Goal: Information Seeking & Learning: Learn about a topic

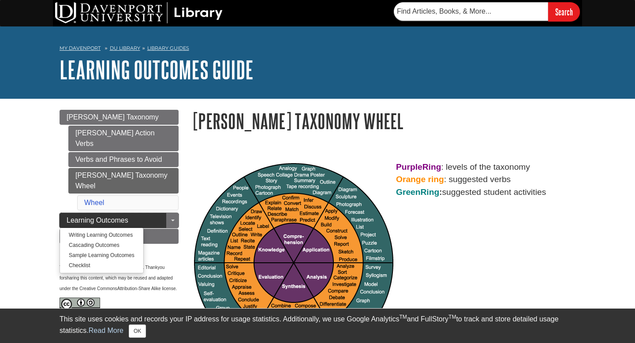
click at [89, 217] on span "Learning Outcomes" at bounding box center [98, 220] width 62 height 7
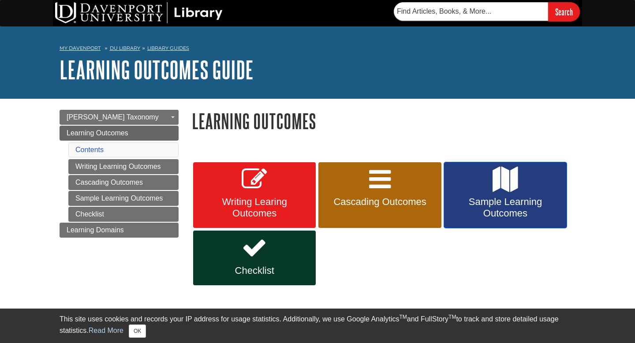
click at [484, 193] on link "Sample Learning Outcomes" at bounding box center [505, 195] width 123 height 66
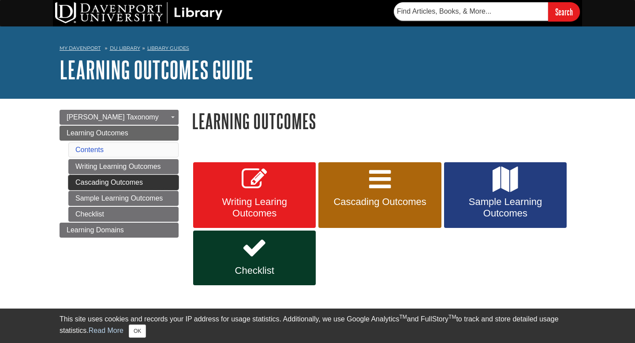
click at [105, 184] on link "Cascading Outcomes" at bounding box center [123, 182] width 110 height 15
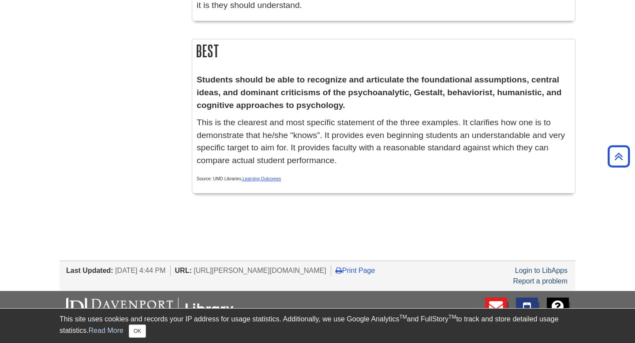
scroll to position [370, 0]
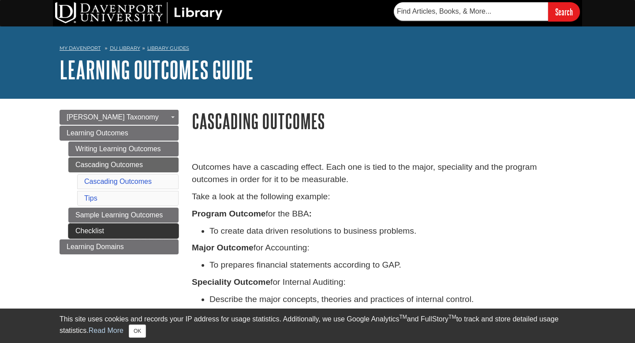
click at [86, 229] on link "Checklist" at bounding box center [123, 231] width 110 height 15
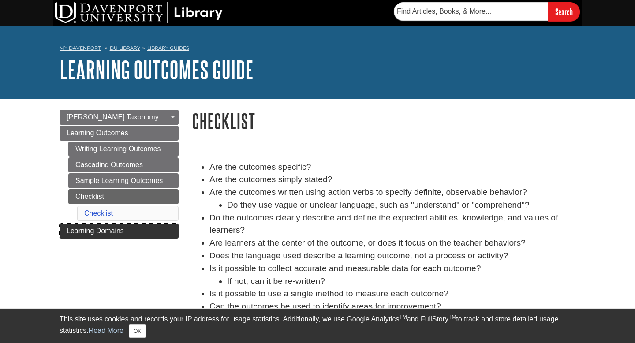
click at [80, 232] on span "Learning Domains" at bounding box center [95, 230] width 57 height 7
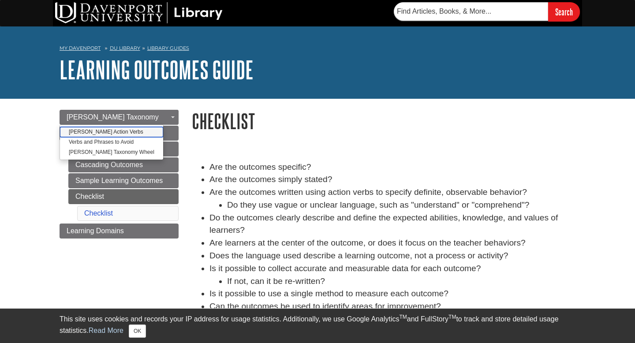
click at [82, 130] on link "[PERSON_NAME] Action Verbs" at bounding box center [111, 132] width 103 height 10
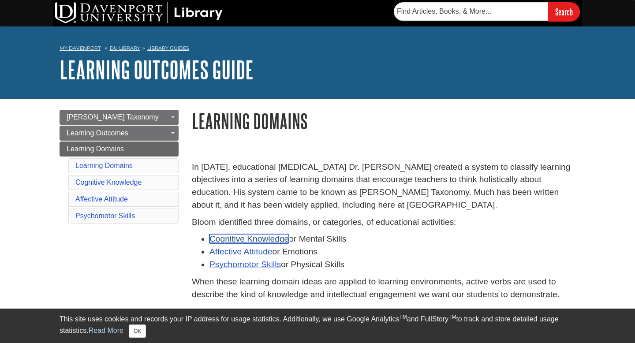
click at [225, 241] on link "Cognitive Knowledge" at bounding box center [248, 238] width 79 height 9
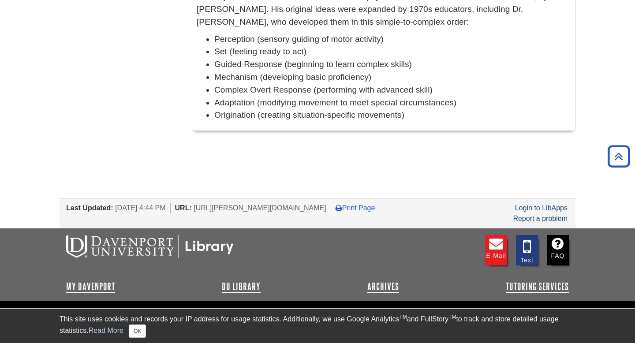
scroll to position [852, 0]
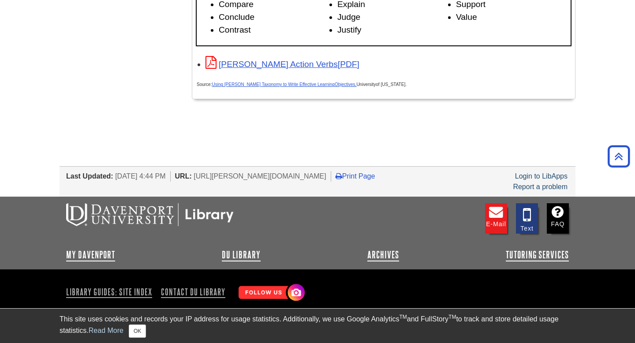
scroll to position [1522, 0]
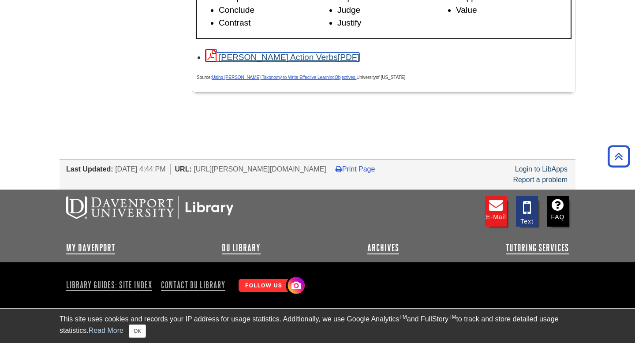
click at [259, 56] on link "[PERSON_NAME] Action Verbs" at bounding box center [282, 56] width 154 height 9
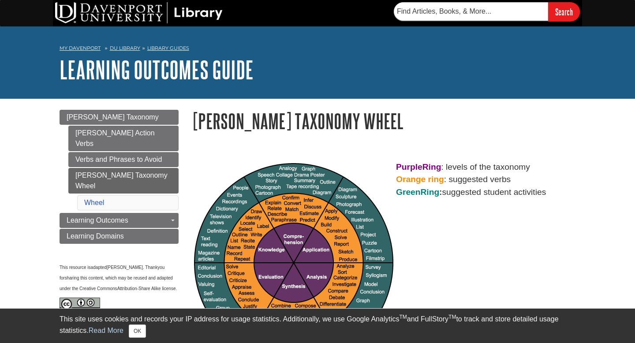
click at [292, 237] on img at bounding box center [294, 263] width 200 height 200
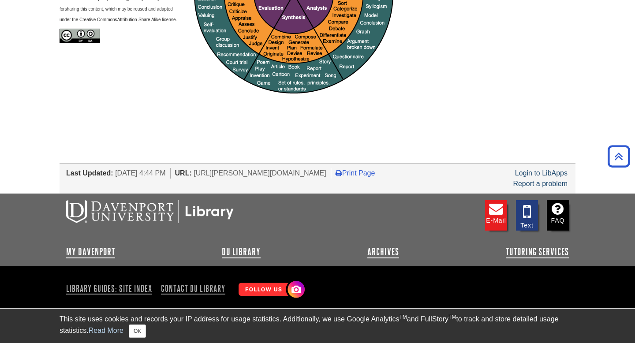
scroll to position [273, 0]
